Goal: Share content: Share content

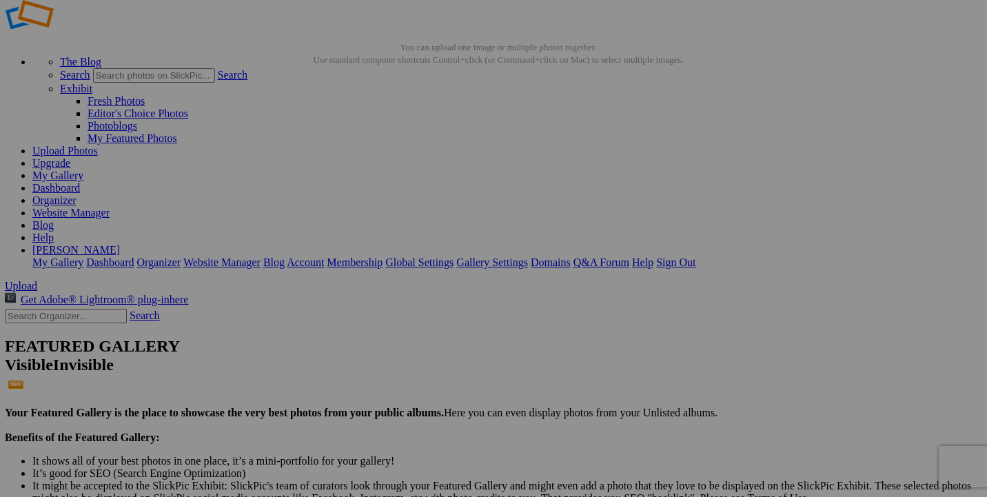
scroll to position [32, 0]
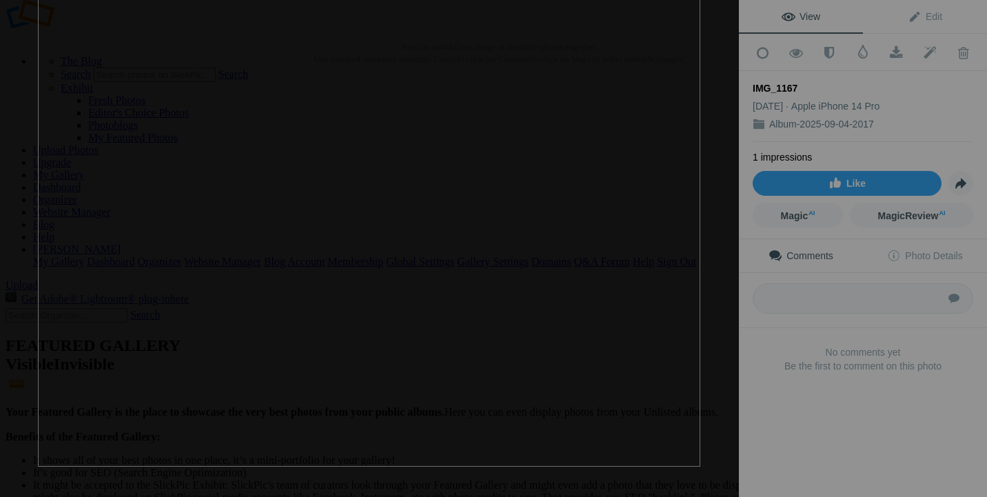
click at [550, 312] on img at bounding box center [369, 218] width 662 height 497
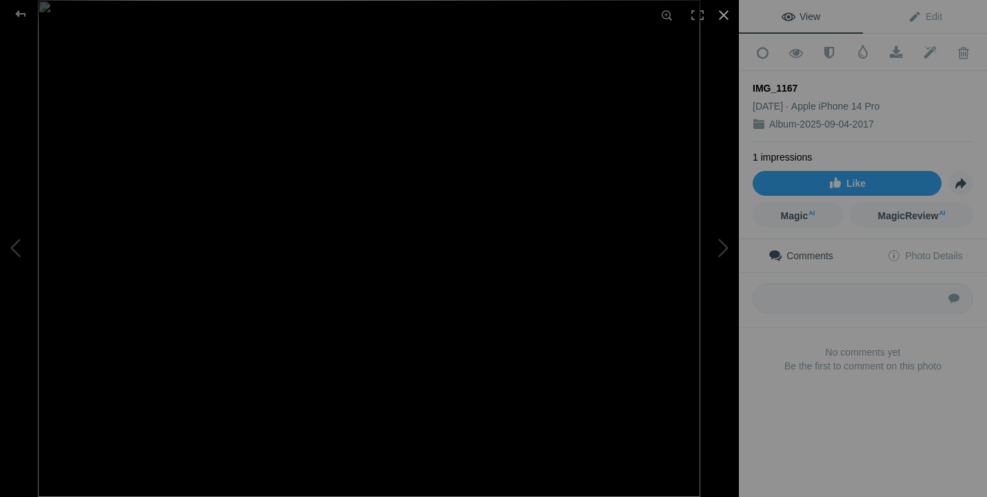
click at [720, 17] on div at bounding box center [724, 15] width 30 height 30
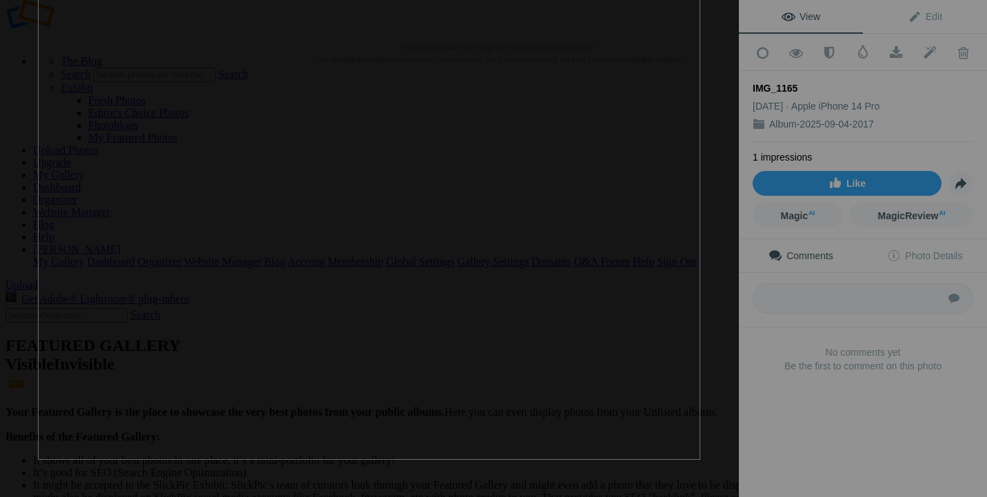
click at [581, 307] on img at bounding box center [369, 211] width 662 height 497
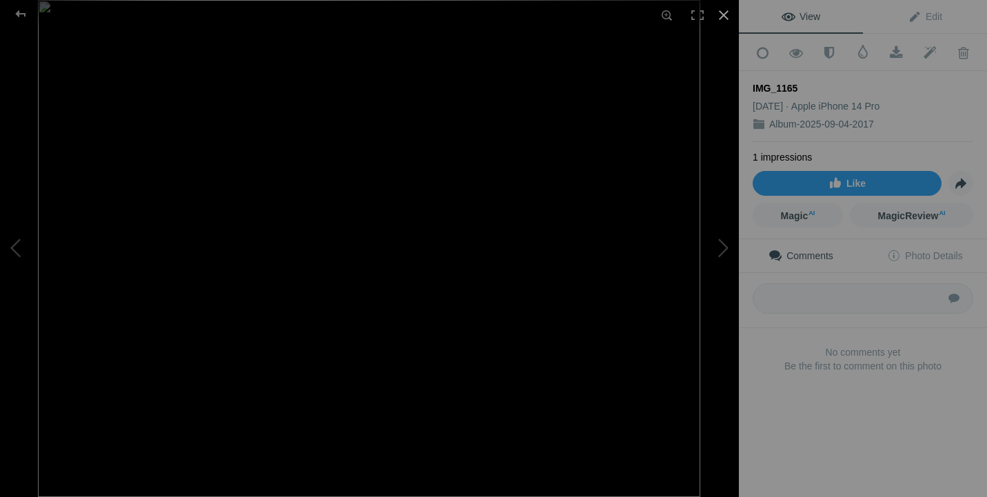
click at [722, 21] on div at bounding box center [724, 15] width 30 height 30
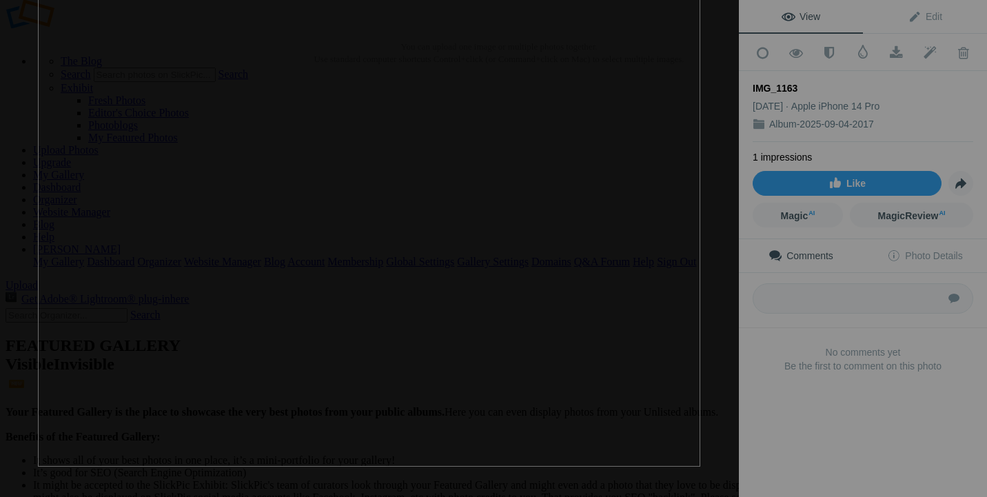
click at [600, 286] on img at bounding box center [369, 218] width 662 height 497
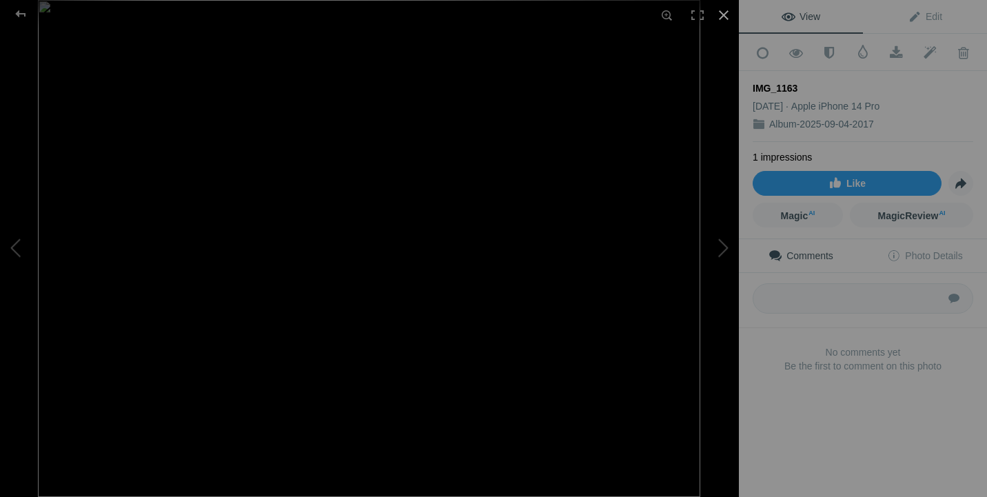
click at [723, 20] on div at bounding box center [724, 15] width 30 height 30
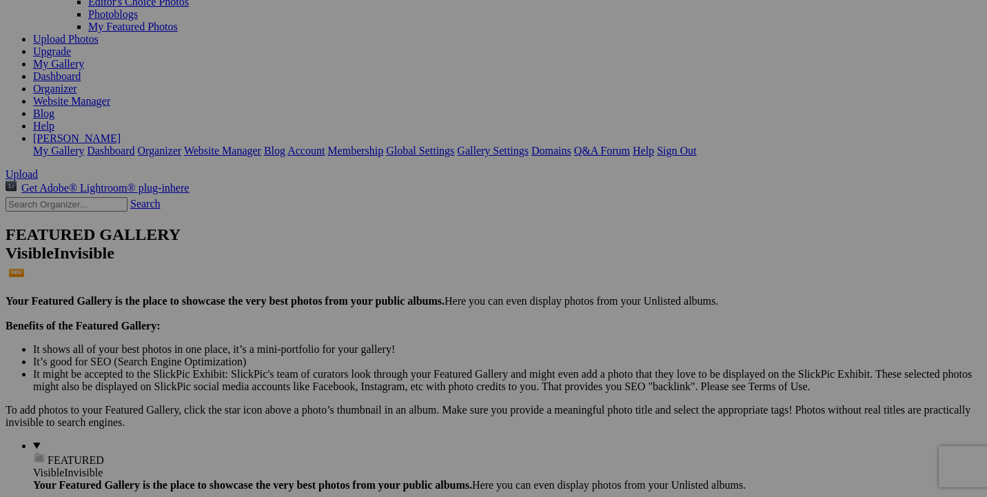
scroll to position [145, 0]
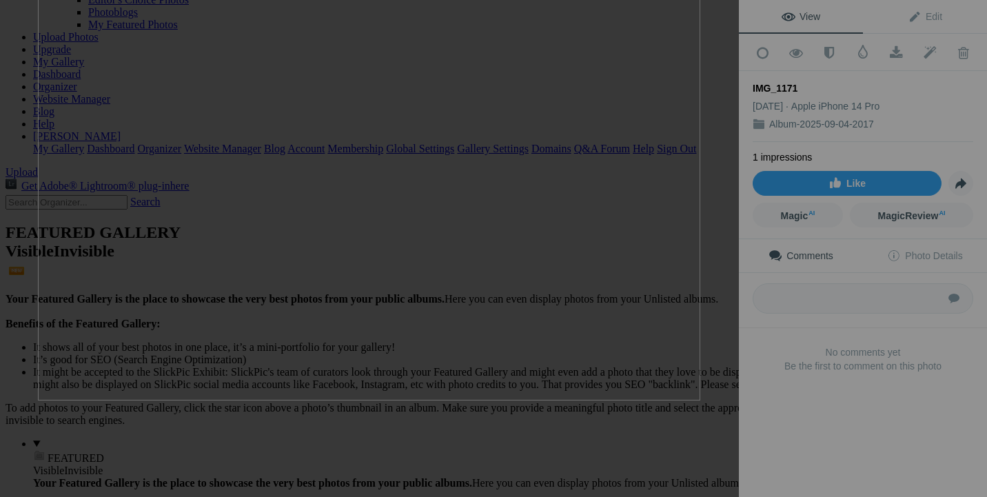
click at [591, 274] on img at bounding box center [369, 151] width 662 height 497
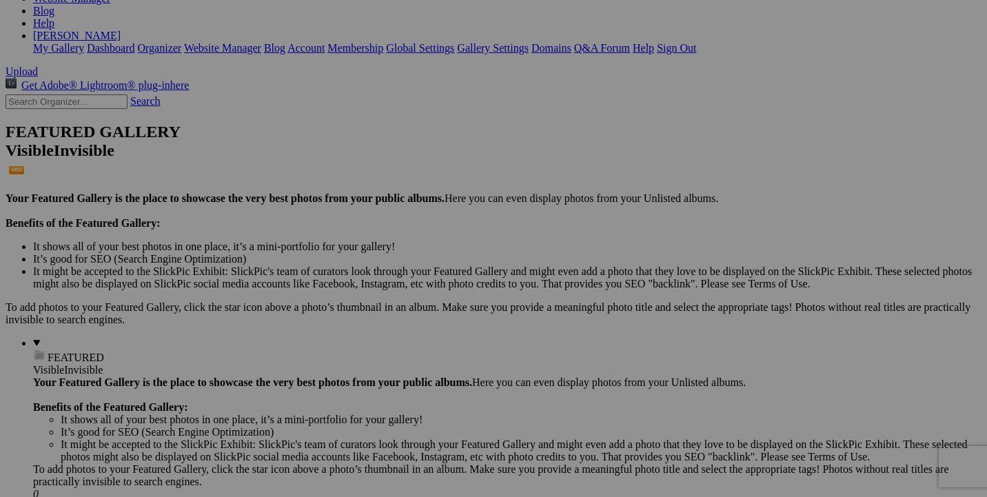
scroll to position [256, 0]
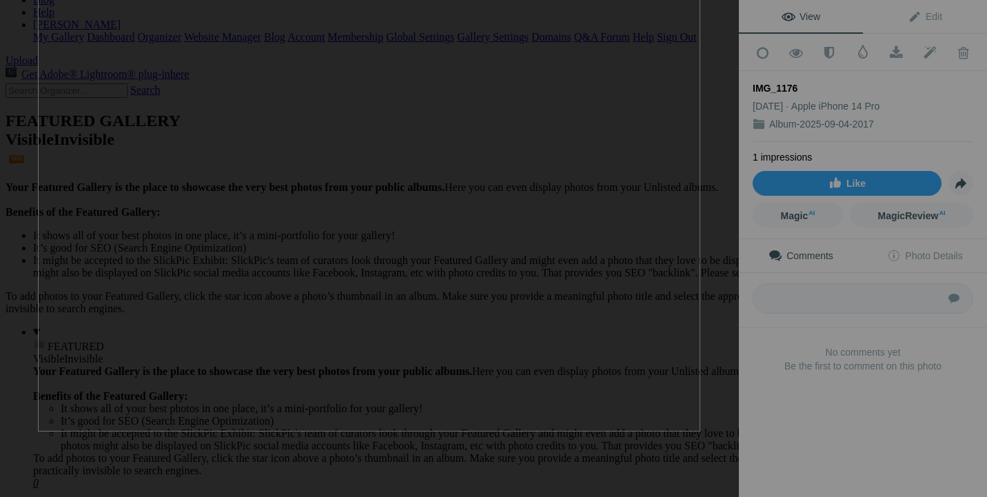
click at [607, 260] on img at bounding box center [369, 183] width 662 height 497
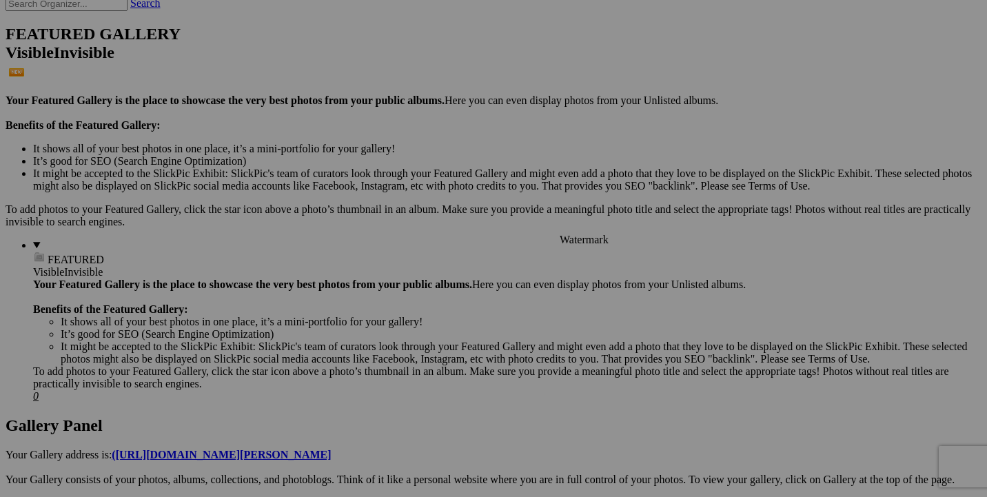
scroll to position [344, 0]
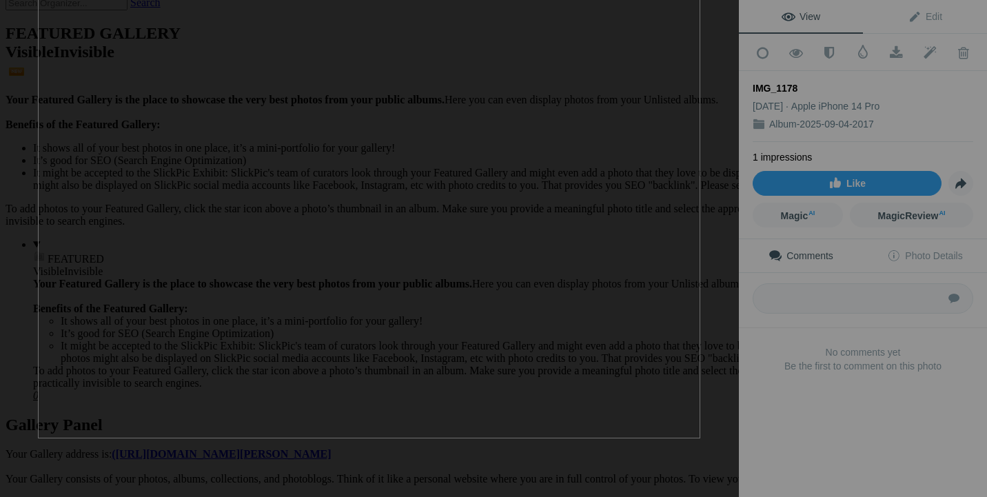
click at [591, 272] on img at bounding box center [369, 189] width 662 height 497
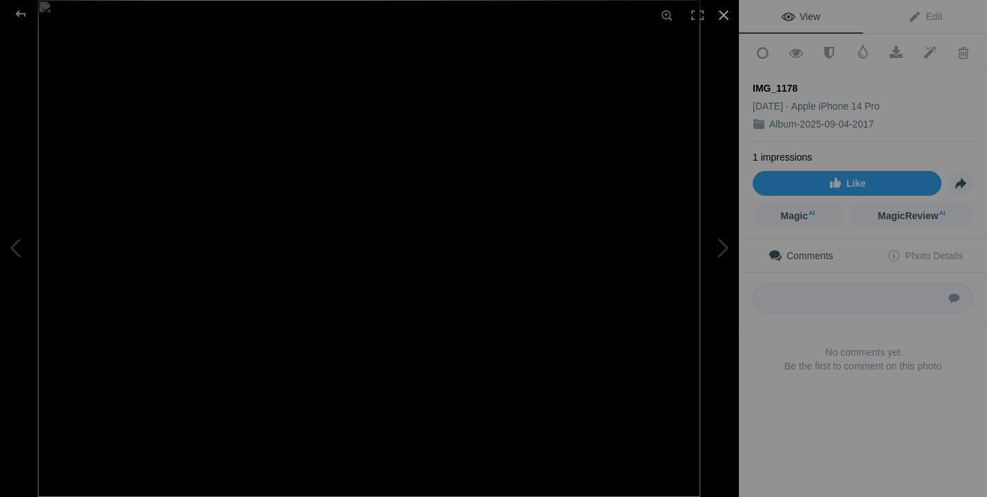
click at [727, 13] on div at bounding box center [724, 15] width 30 height 30
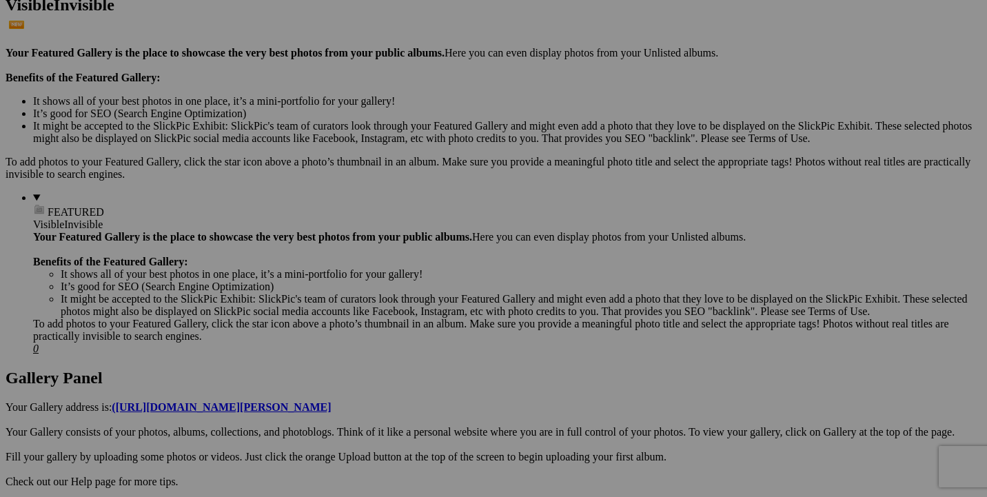
scroll to position [392, 0]
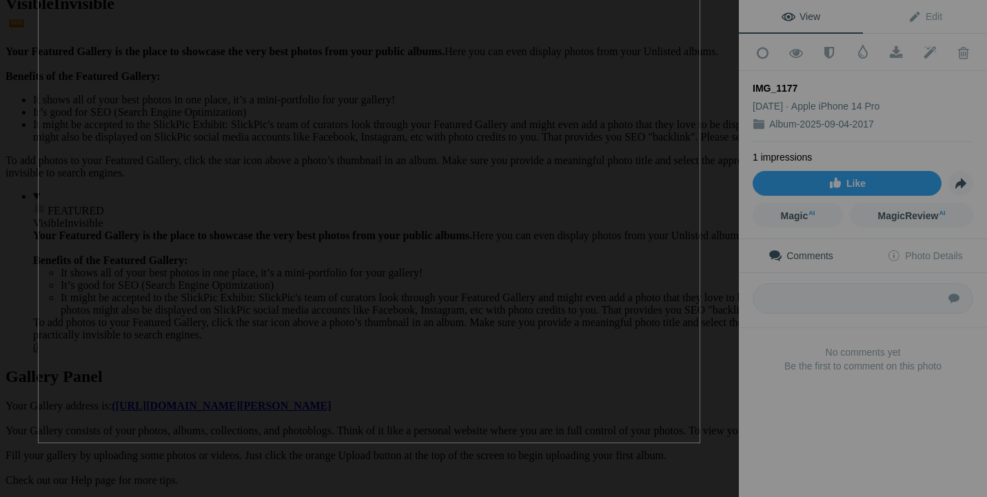
click at [598, 254] on img at bounding box center [369, 194] width 662 height 497
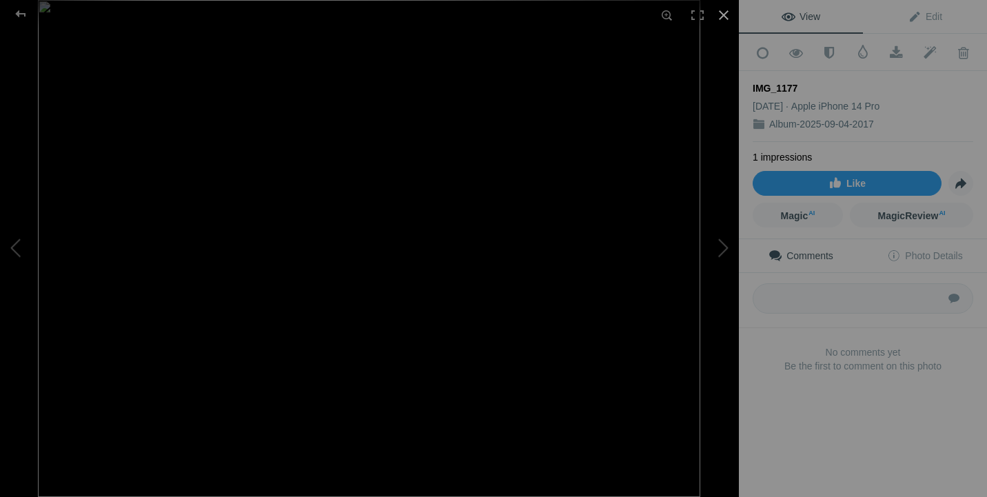
click at [725, 20] on div at bounding box center [724, 15] width 30 height 30
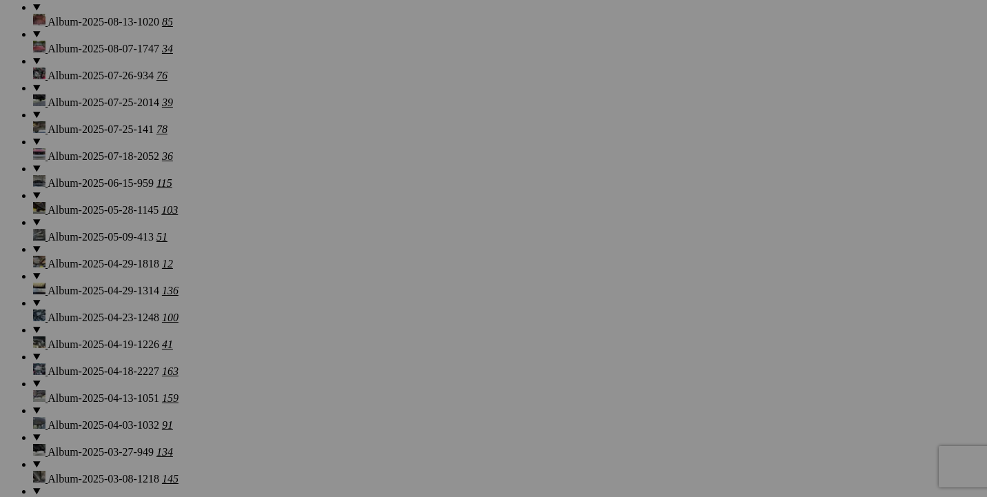
scroll to position [1369, 0]
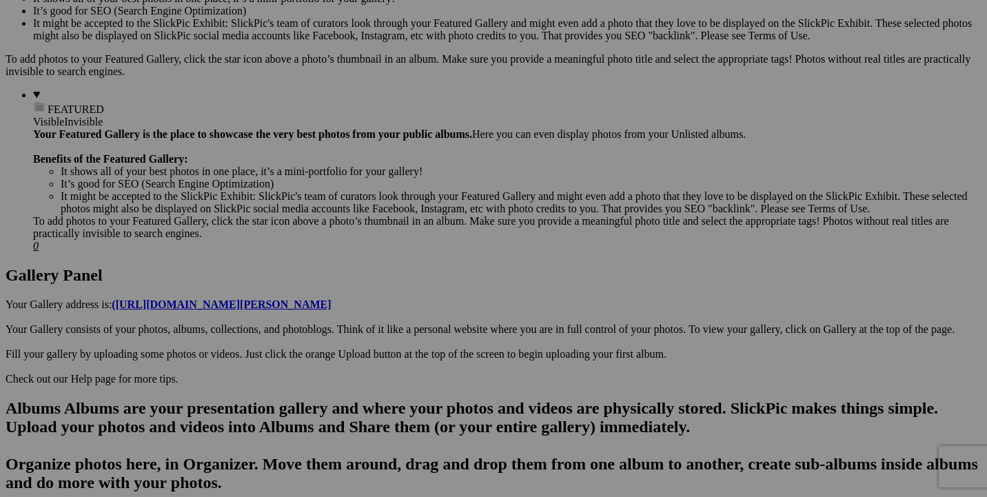
scroll to position [502, 0]
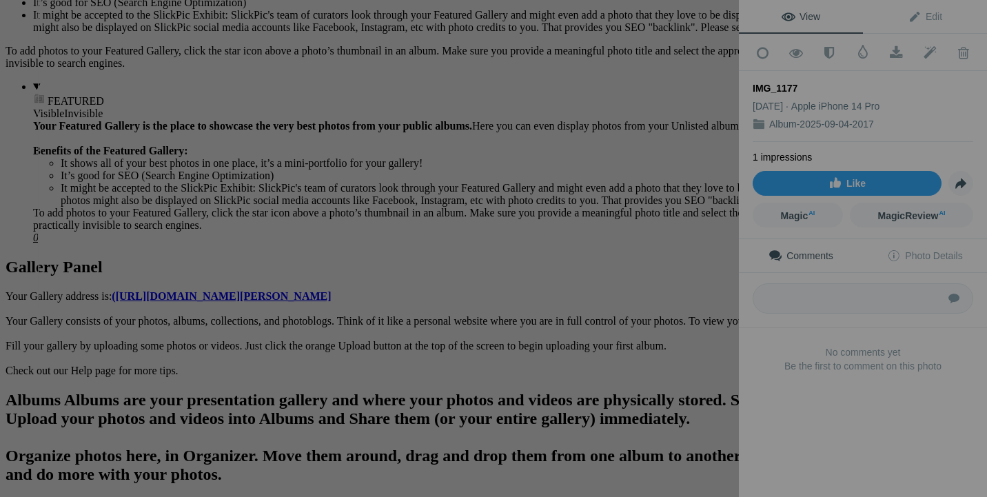
click at [654, 128] on img at bounding box center [369, 58] width 662 height 497
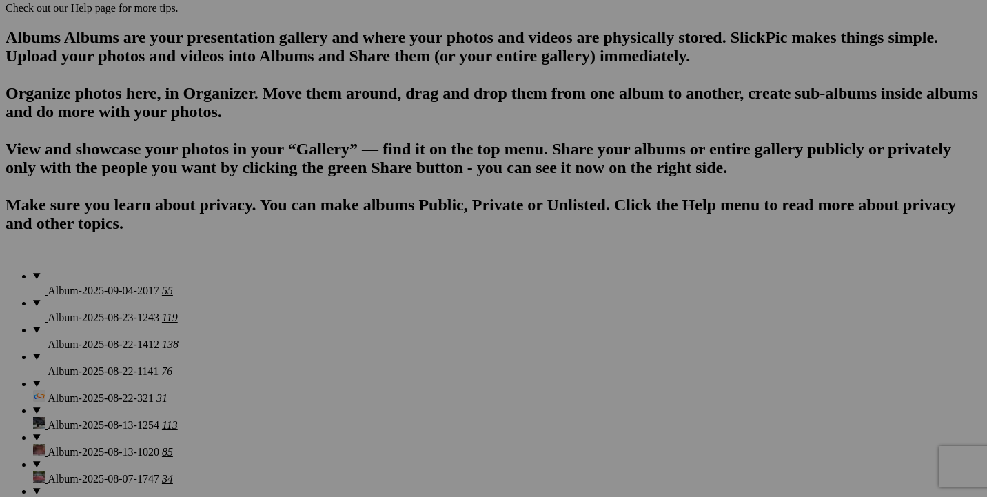
scroll to position [866, 0]
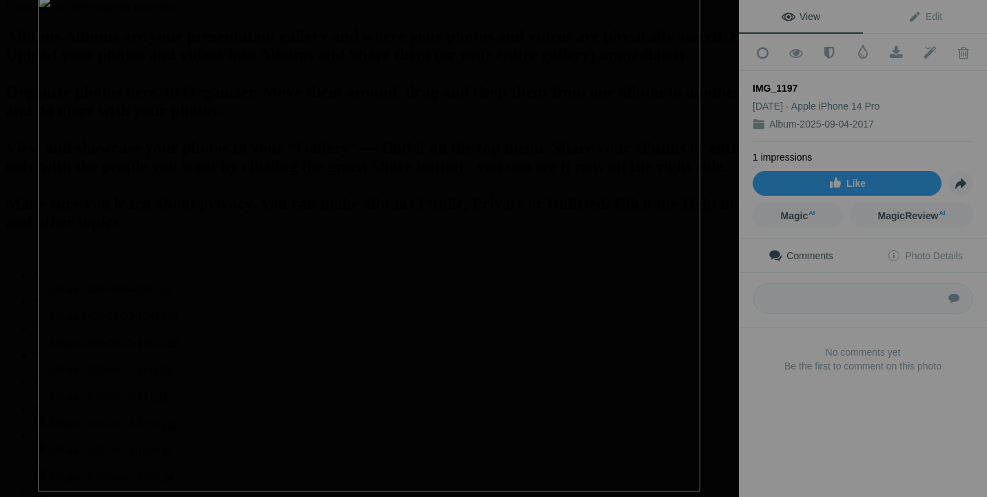
click at [605, 260] on img at bounding box center [369, 242] width 662 height 497
click at [721, 15] on div at bounding box center [724, 15] width 30 height 30
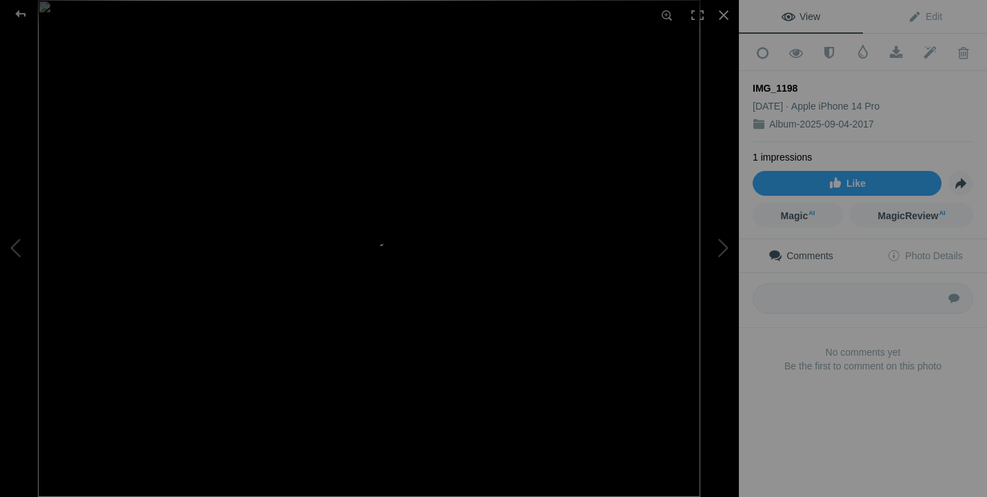
click at [534, 301] on img at bounding box center [369, 248] width 662 height 497
click at [604, 252] on img at bounding box center [149, 56] width 1721 height 1291
click at [604, 252] on img at bounding box center [226, 3] width 1721 height 1291
click at [716, 13] on div at bounding box center [724, 15] width 30 height 30
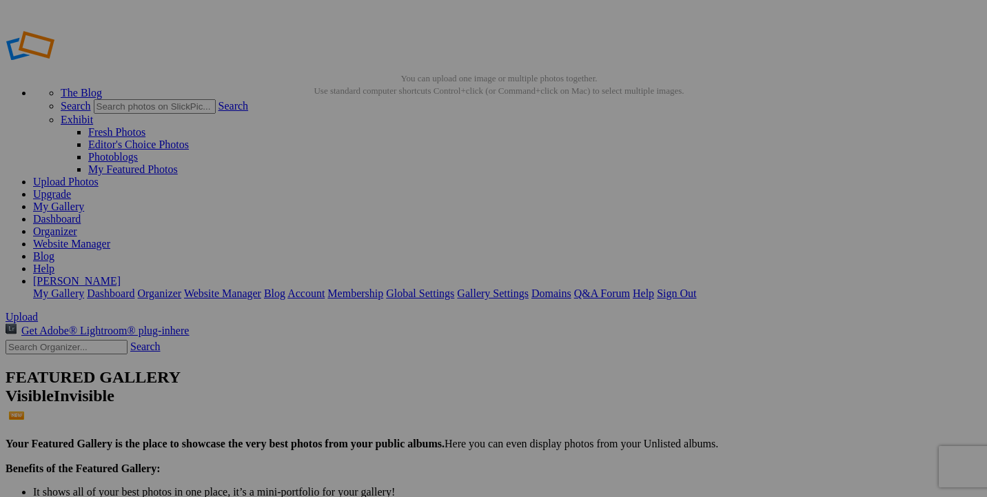
scroll to position [956, 0]
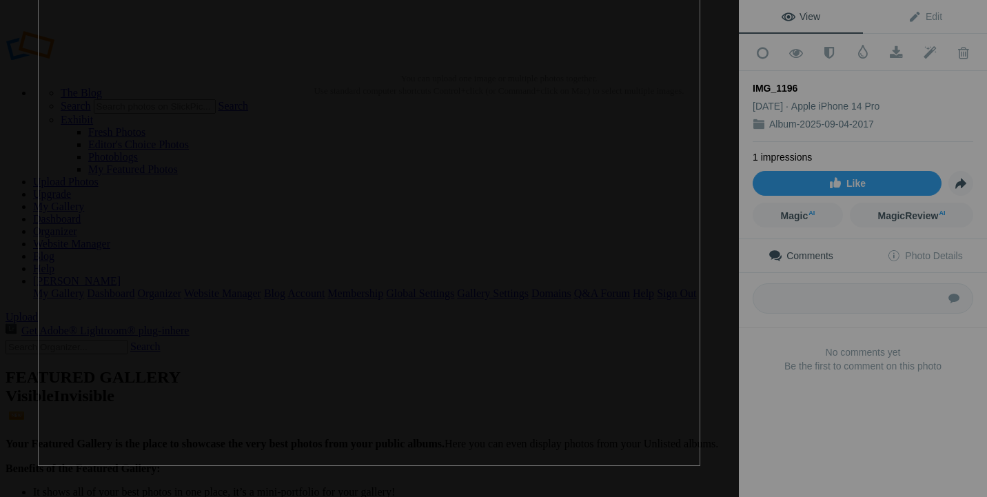
click at [541, 340] on img at bounding box center [369, 217] width 662 height 497
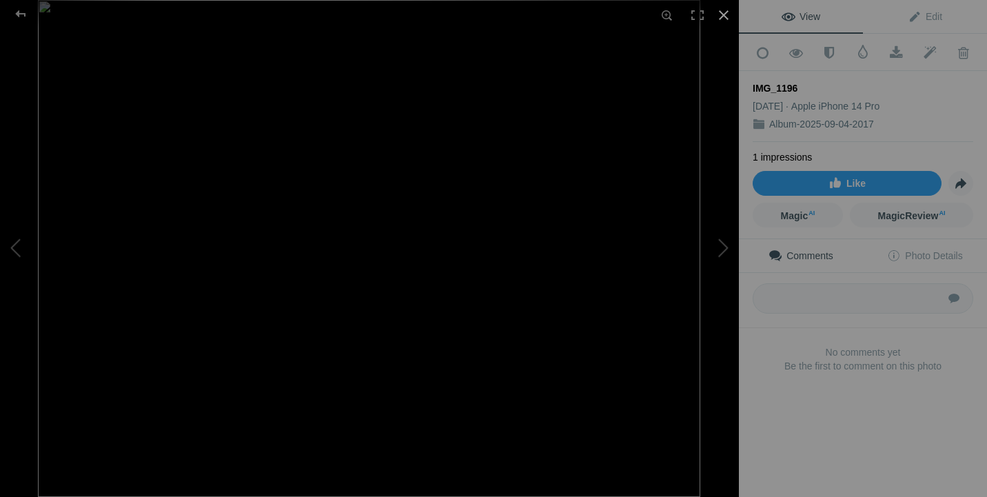
click at [728, 14] on div at bounding box center [724, 15] width 30 height 30
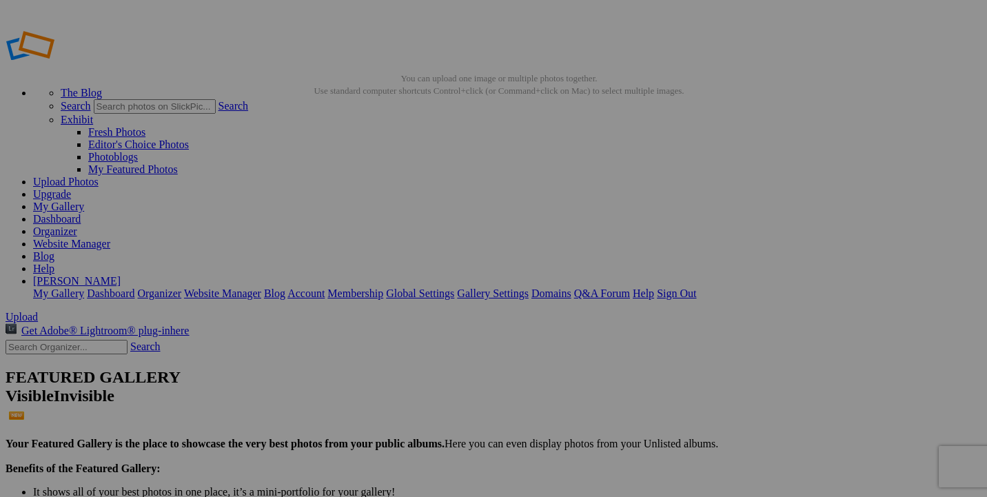
scroll to position [1133, 0]
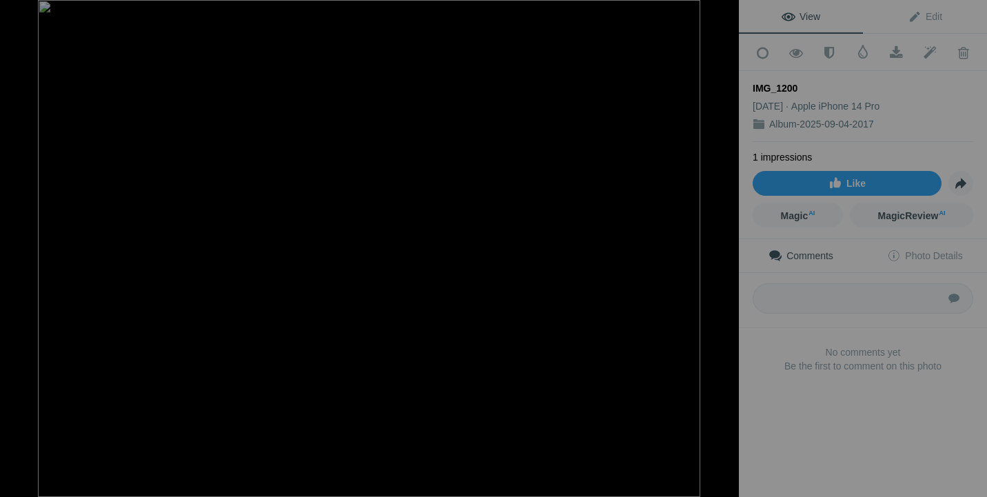
click at [588, 259] on img at bounding box center [369, 248] width 662 height 497
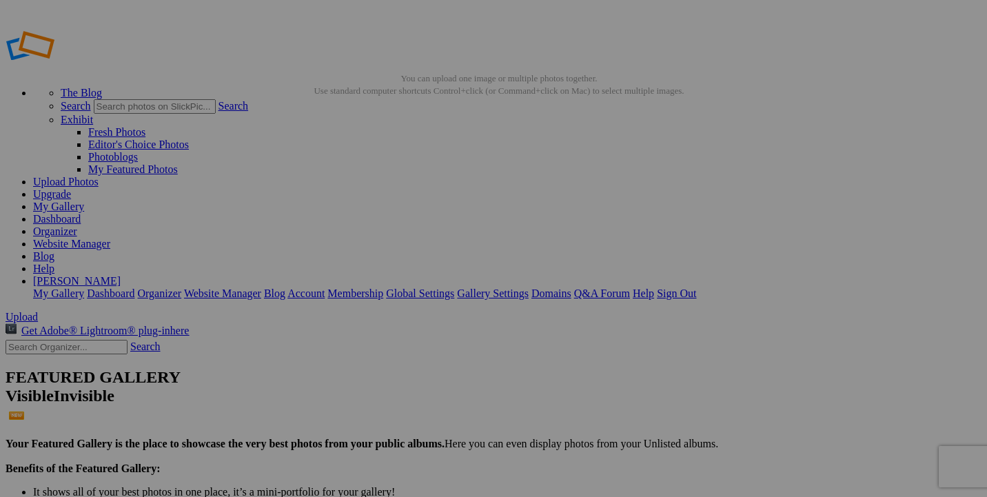
scroll to position [1362, 0]
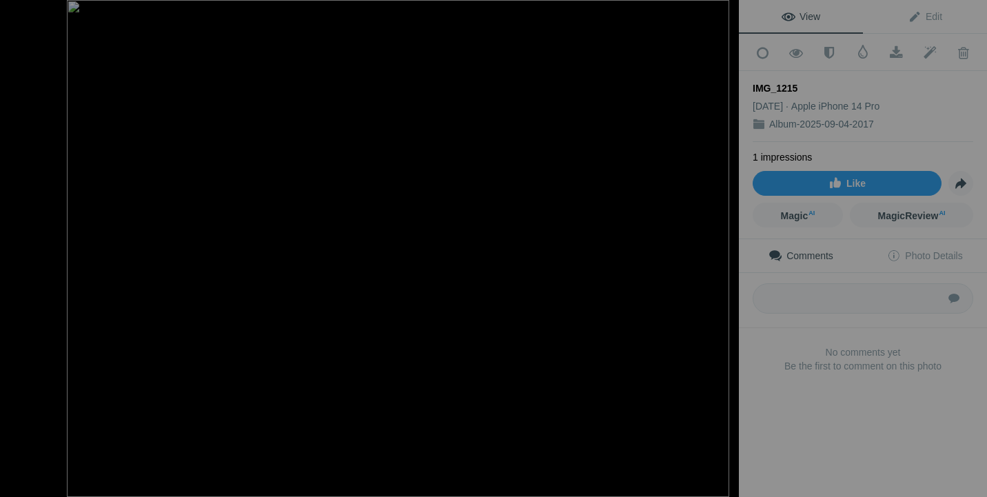
click at [598, 264] on img at bounding box center [398, 248] width 662 height 497
click at [594, 261] on img at bounding box center [369, 248] width 662 height 497
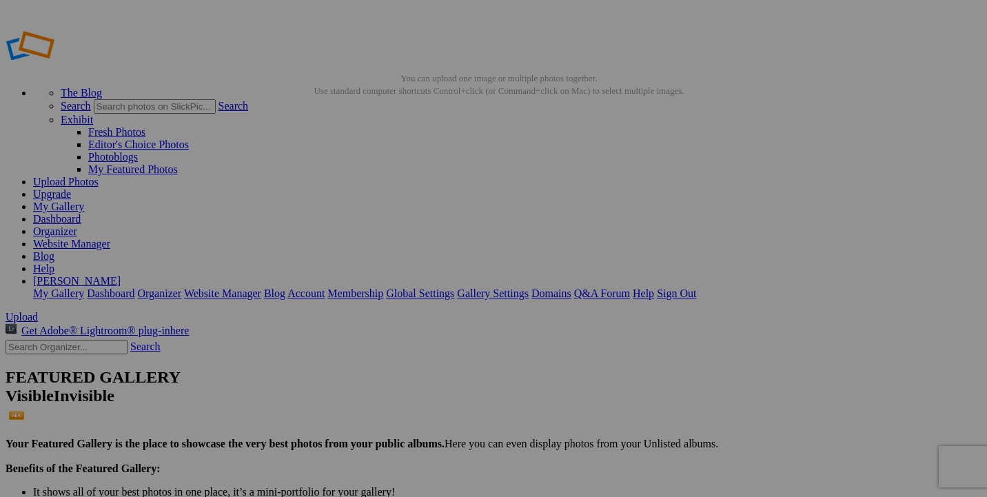
scroll to position [1322, 0]
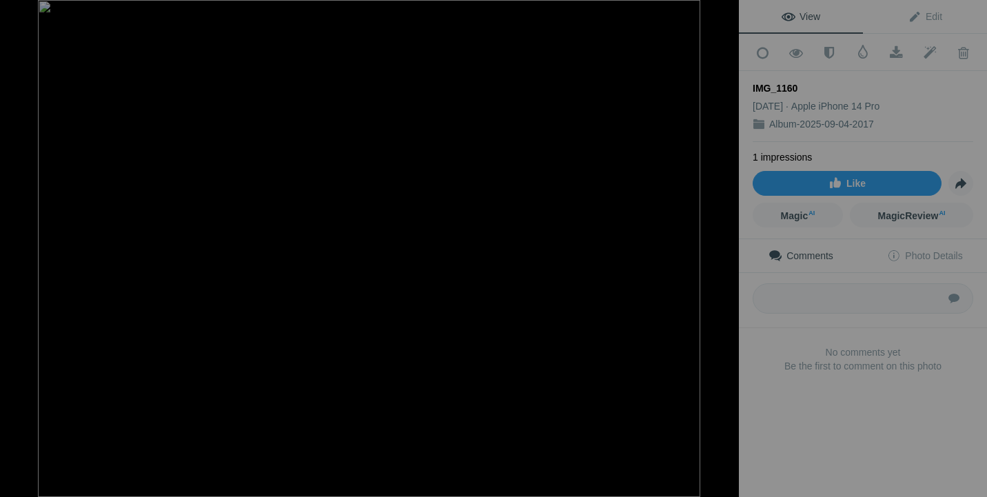
click at [609, 262] on img at bounding box center [369, 248] width 662 height 497
click at [717, 12] on div at bounding box center [724, 15] width 30 height 30
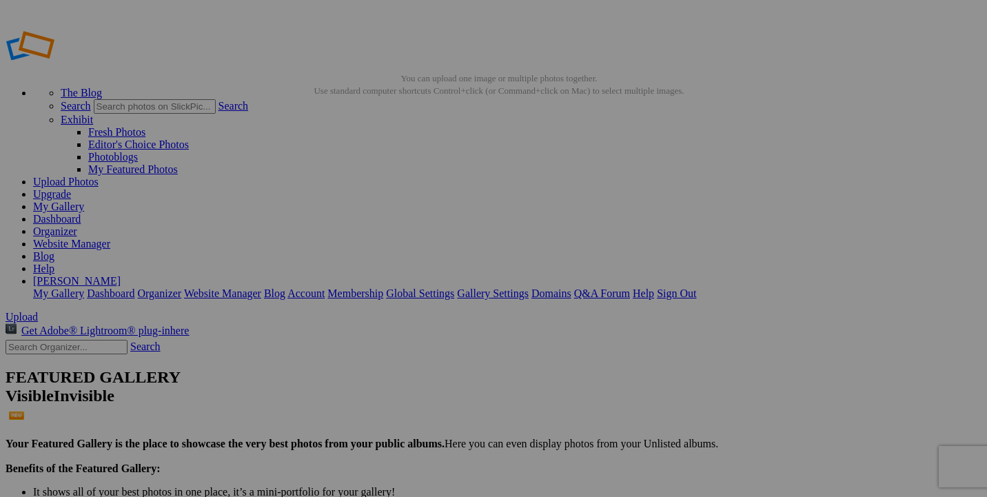
scroll to position [1439, 0]
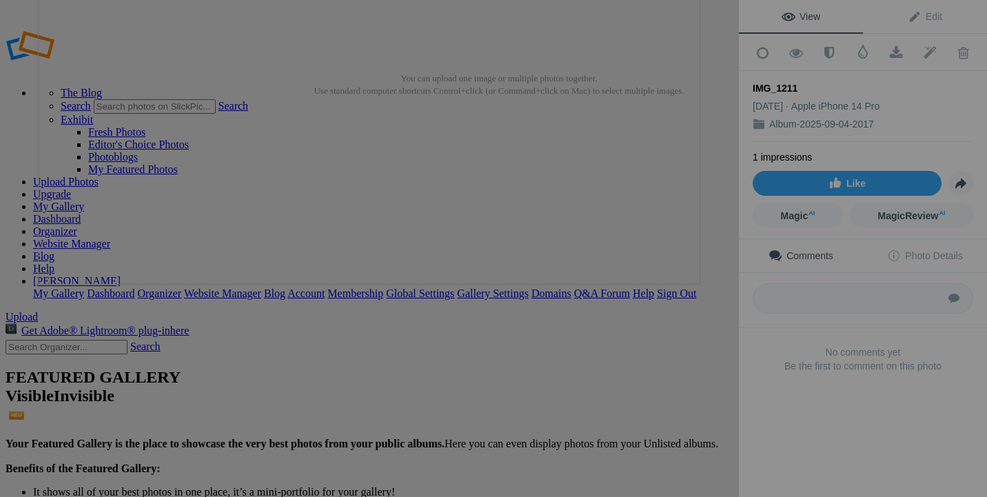
click at [500, 163] on img at bounding box center [369, 36] width 662 height 497
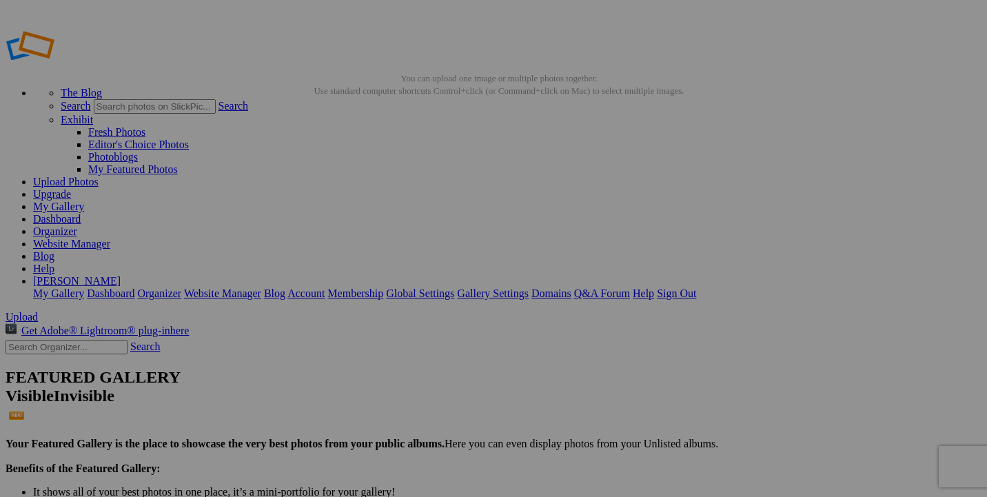
scroll to position [0, 0]
